Goal: Transaction & Acquisition: Book appointment/travel/reservation

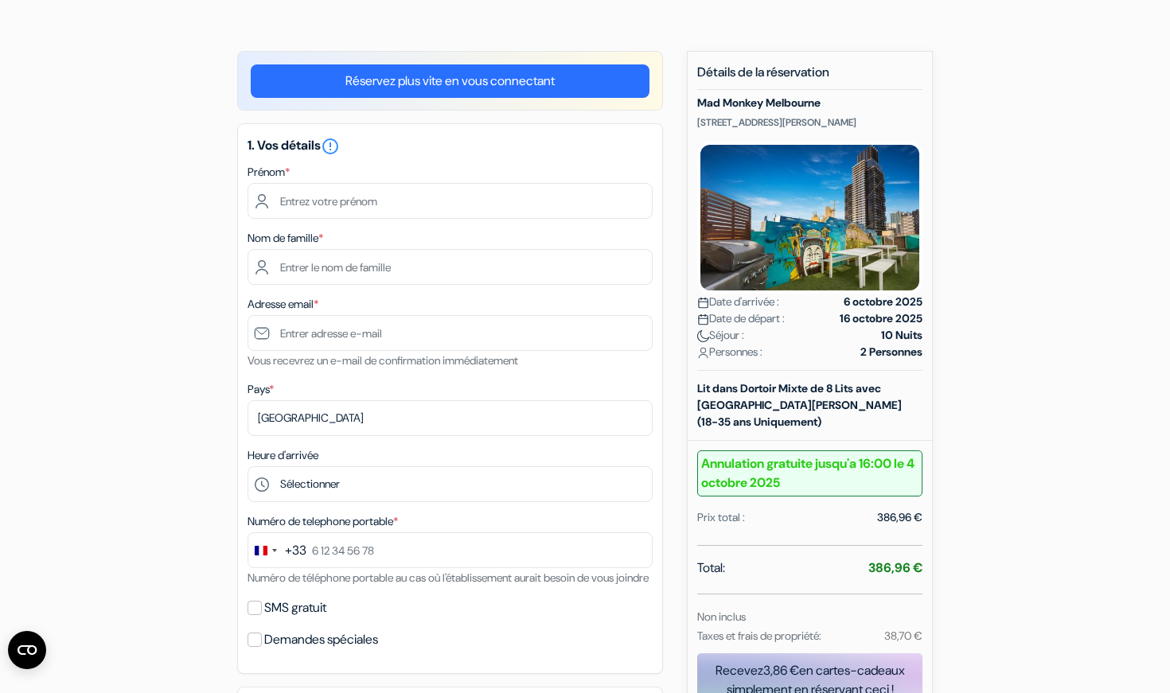
scroll to position [99, 0]
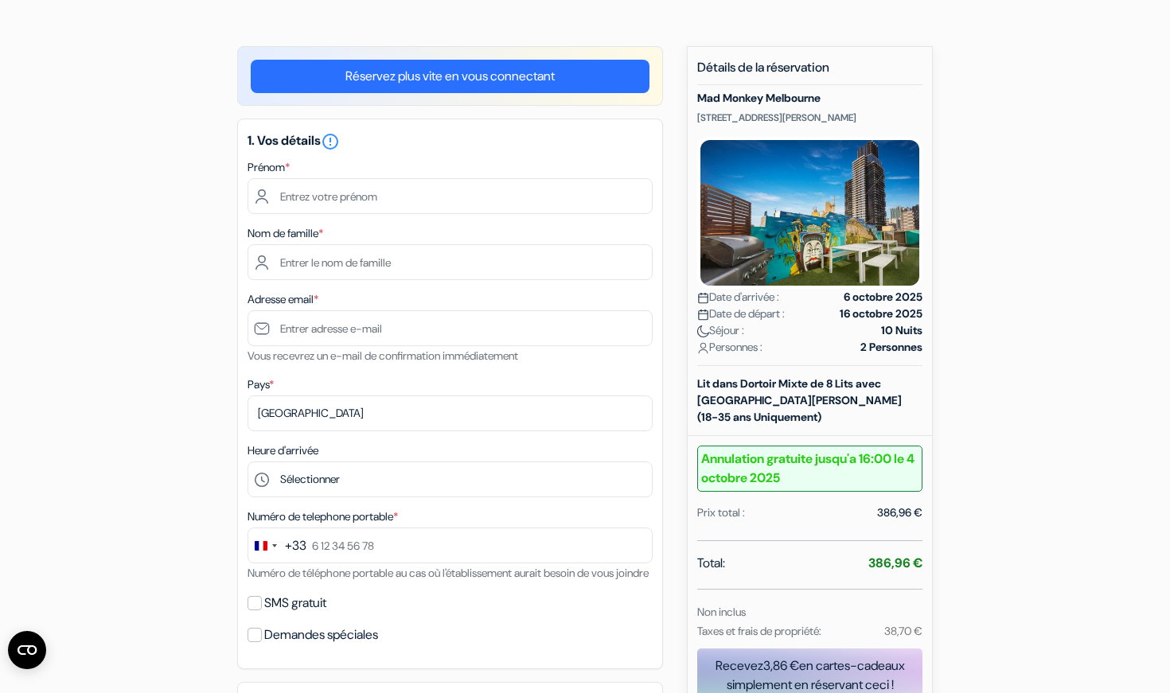
click at [353, 65] on link "Réservez plus vite en vous connectant" at bounding box center [450, 76] width 399 height 33
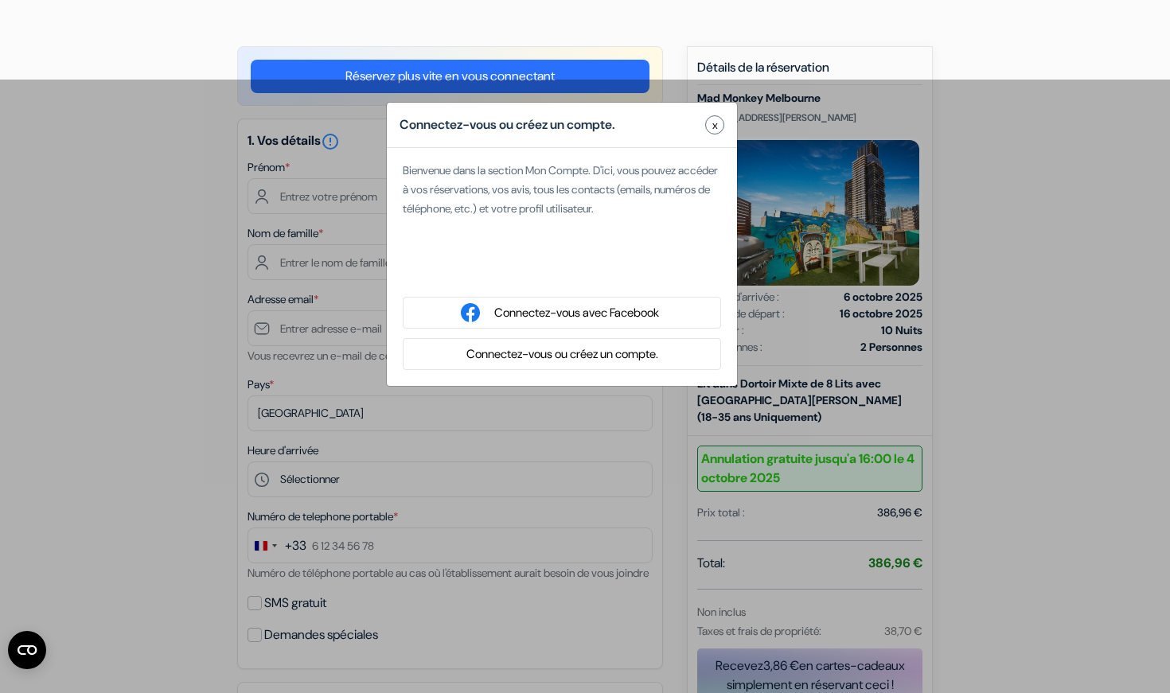
click at [485, 265] on div "Se connecter avec Google. S'ouvre dans un nouvel onglet." at bounding box center [562, 271] width 318 height 35
type input "Titouan"
type input "Boudjema"
type input "[EMAIL_ADDRESS][DOMAIN_NAME]"
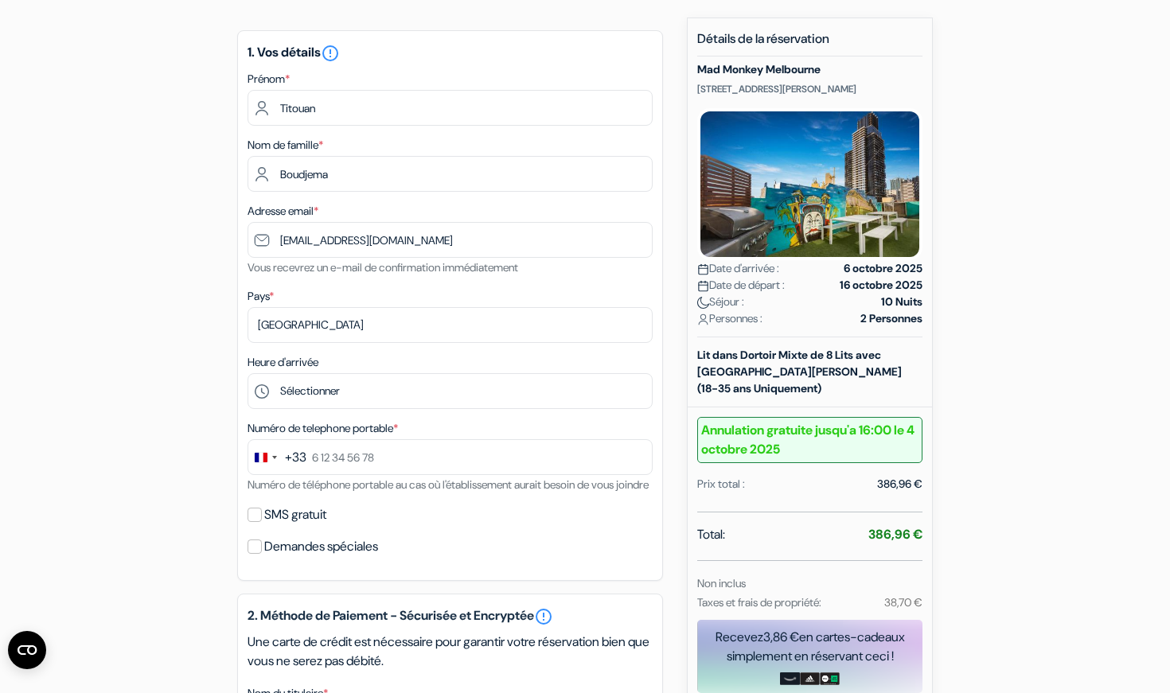
scroll to position [173, 0]
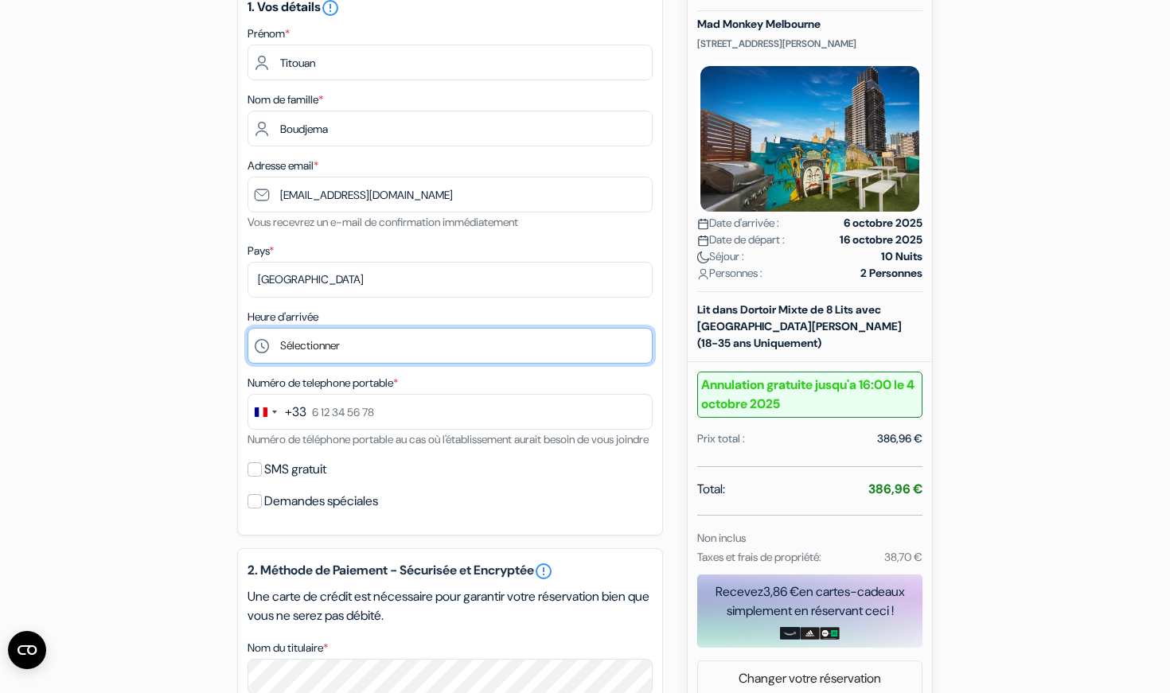
select select "14"
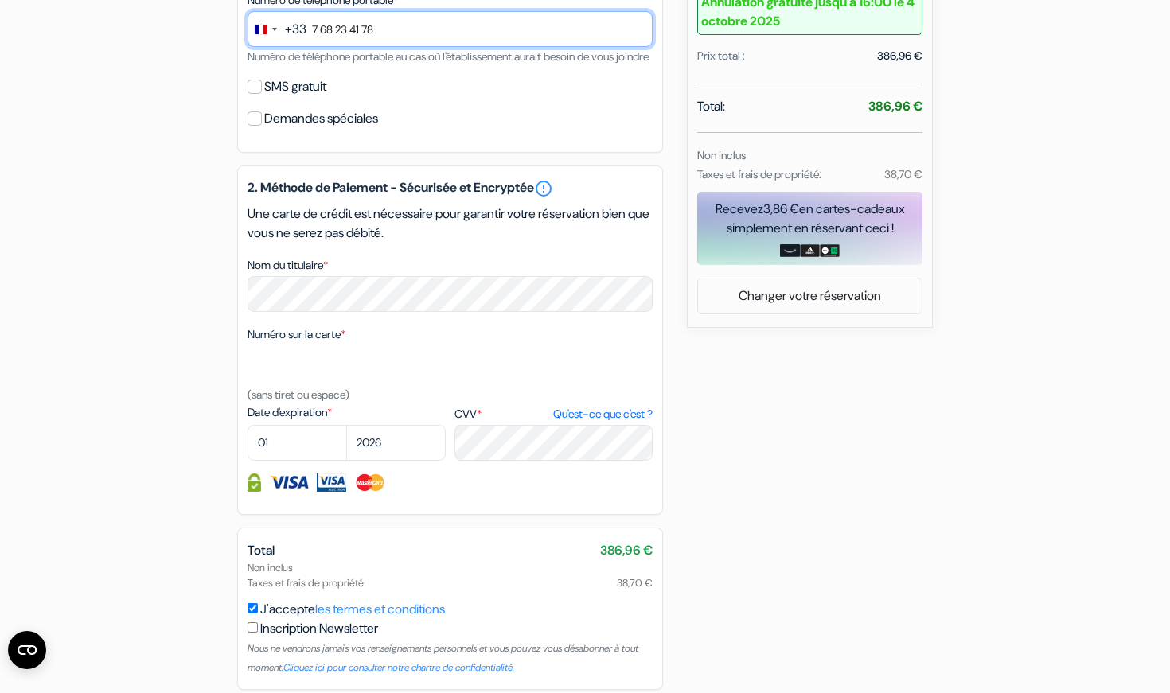
scroll to position [556, 0]
type input "7 68 23 41 78"
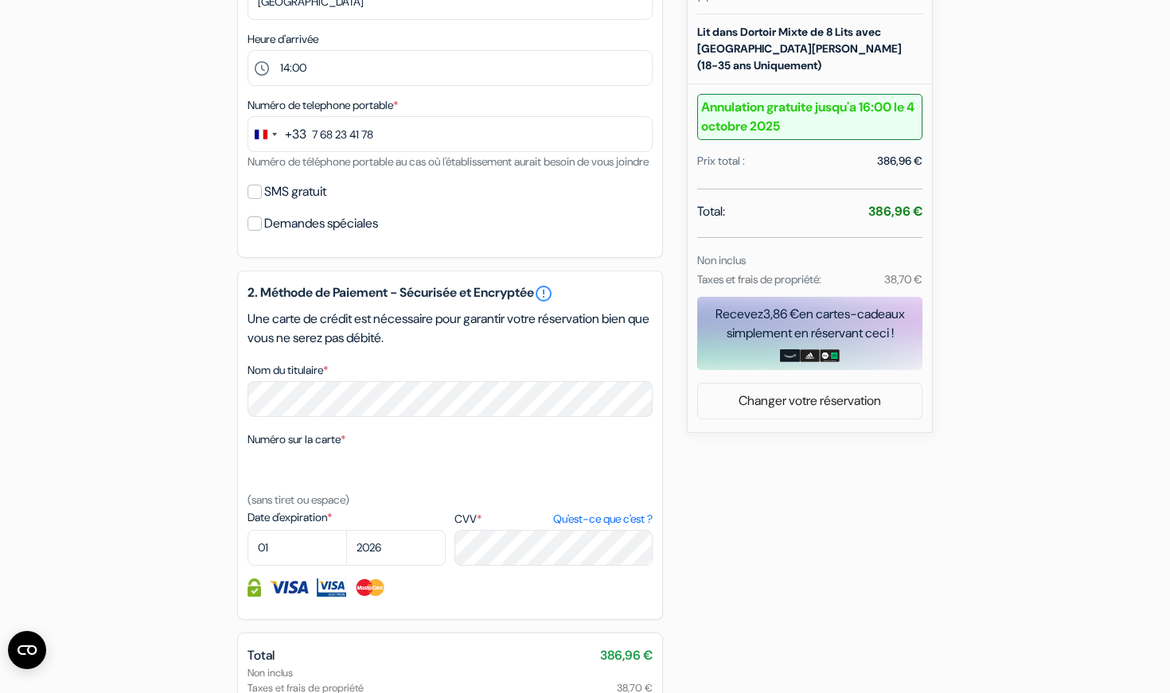
scroll to position [473, 0]
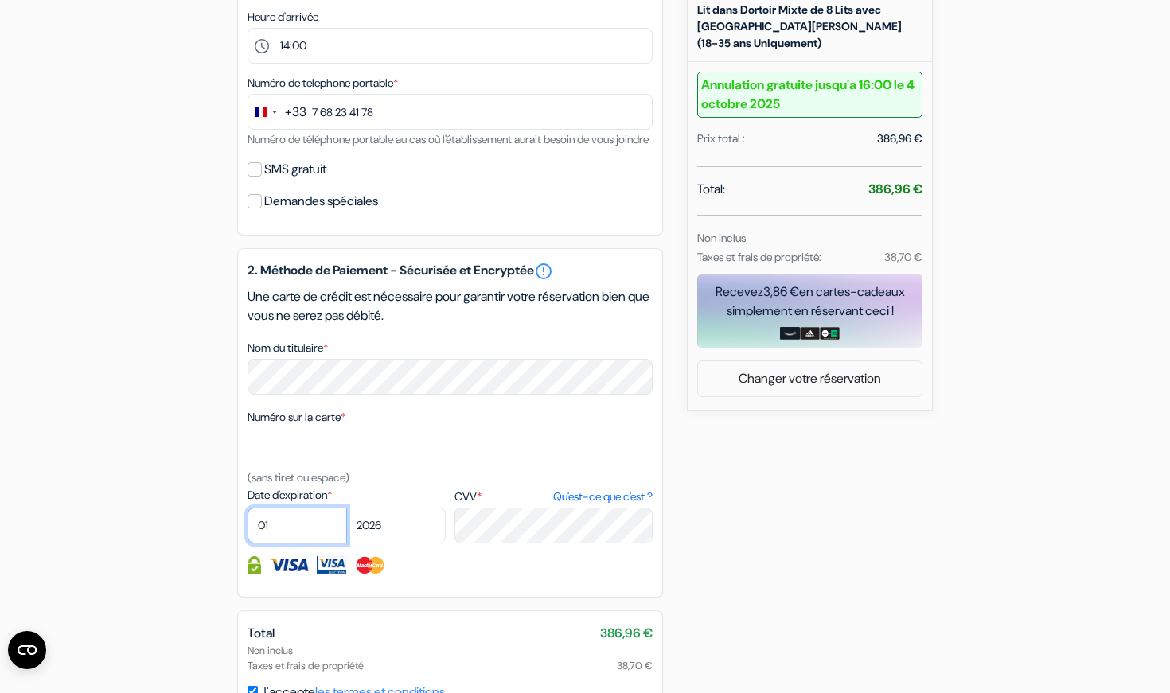
select select "04"
select select "2028"
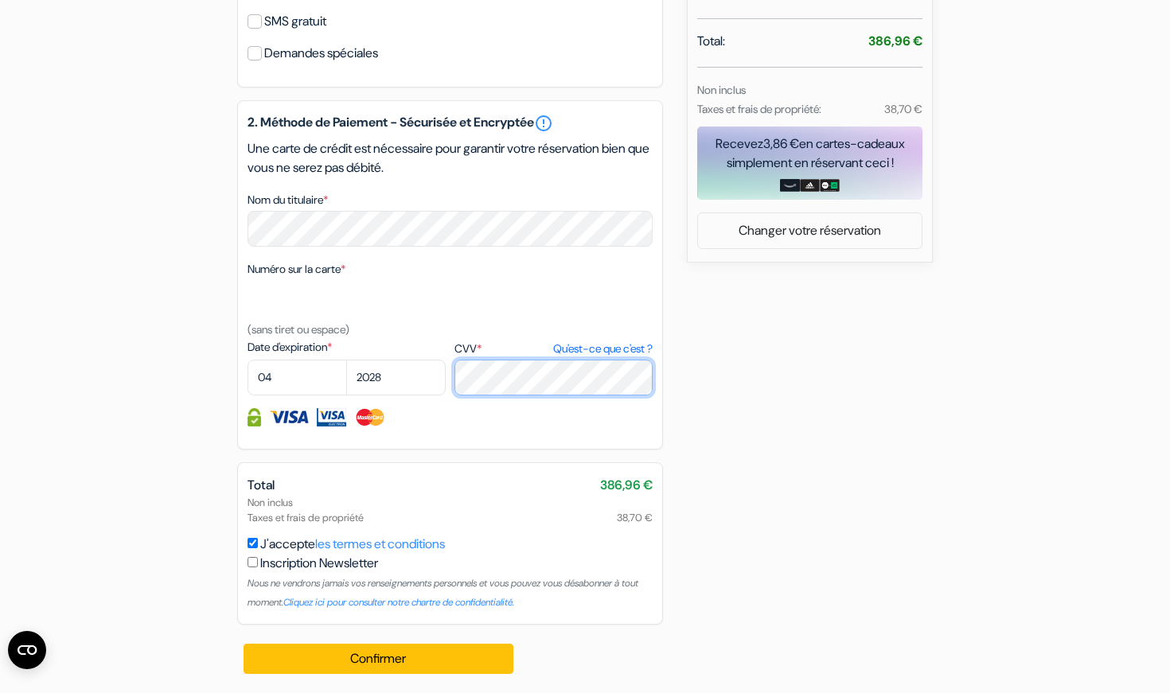
scroll to position [640, 0]
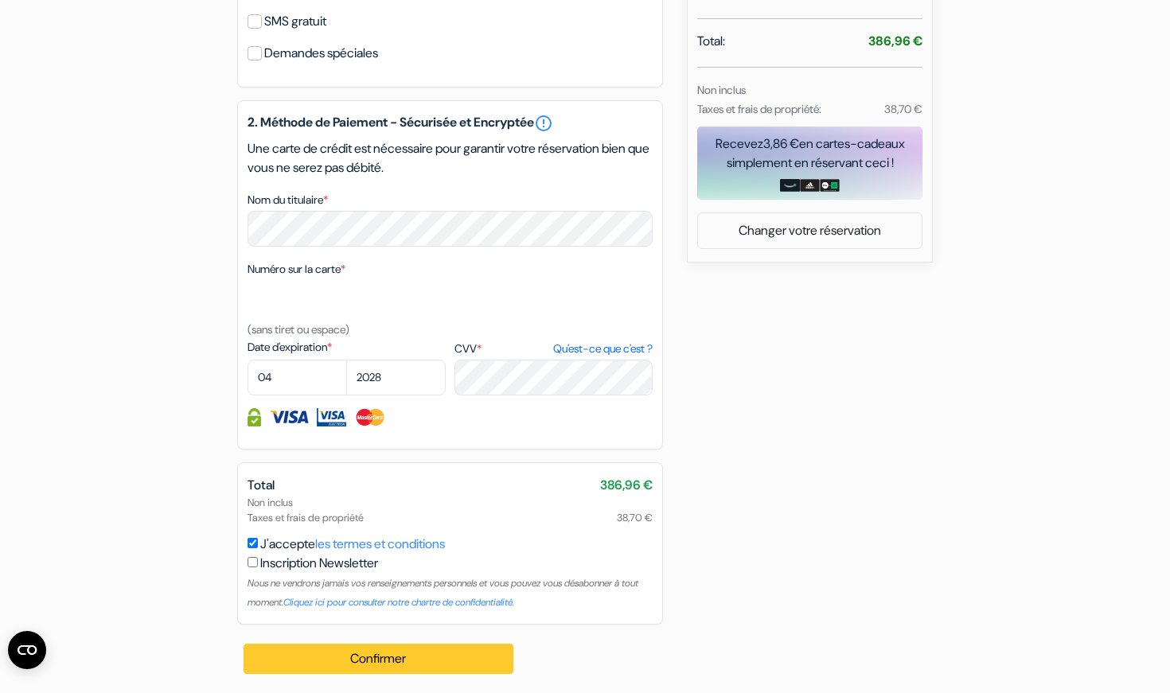
click at [450, 648] on button "Confirmer Loading..." at bounding box center [379, 659] width 270 height 30
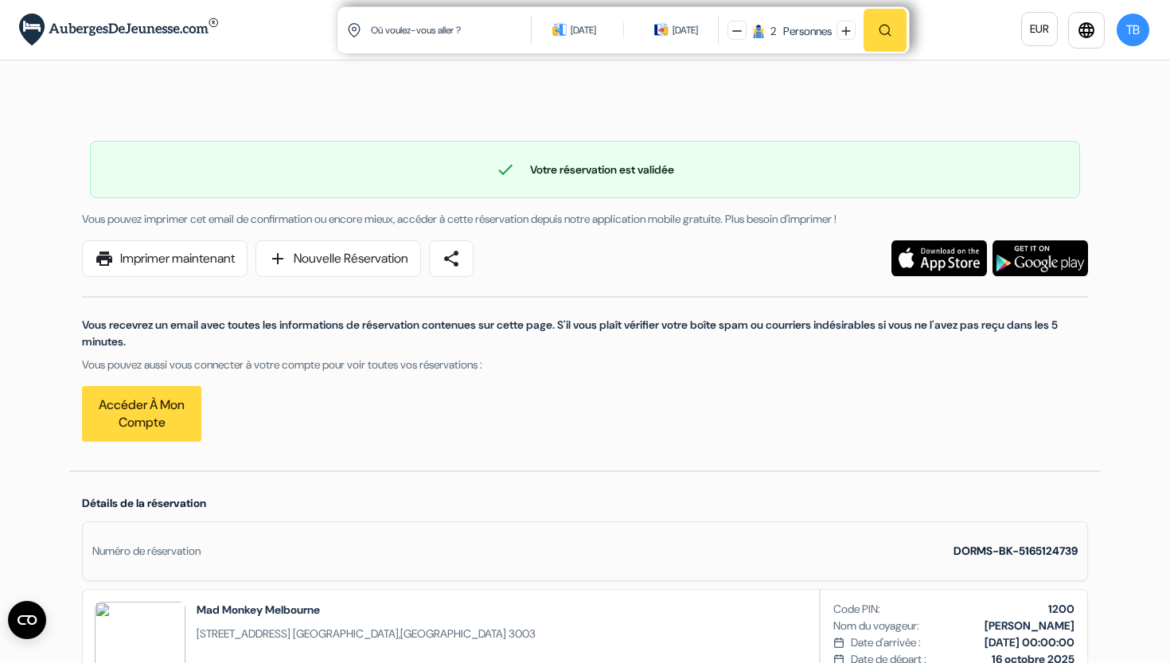
click at [168, 240] on link "print Imprimer maintenant" at bounding box center [165, 258] width 166 height 37
